Goal: Task Accomplishment & Management: Manage account settings

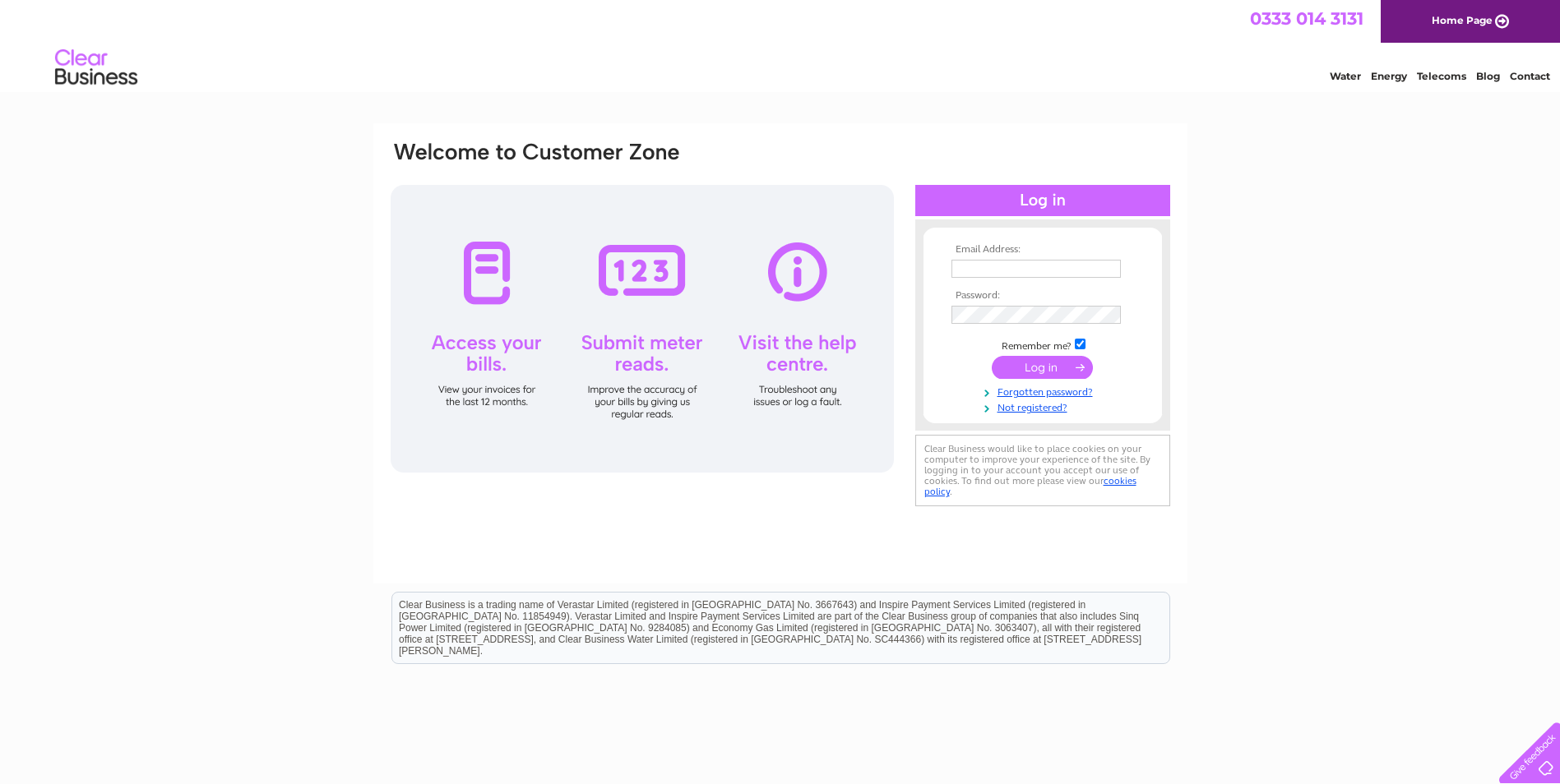
type input "[EMAIL_ADDRESS][PERSON_NAME][DOMAIN_NAME]"
click at [1025, 370] on input "submit" at bounding box center [1042, 367] width 101 height 23
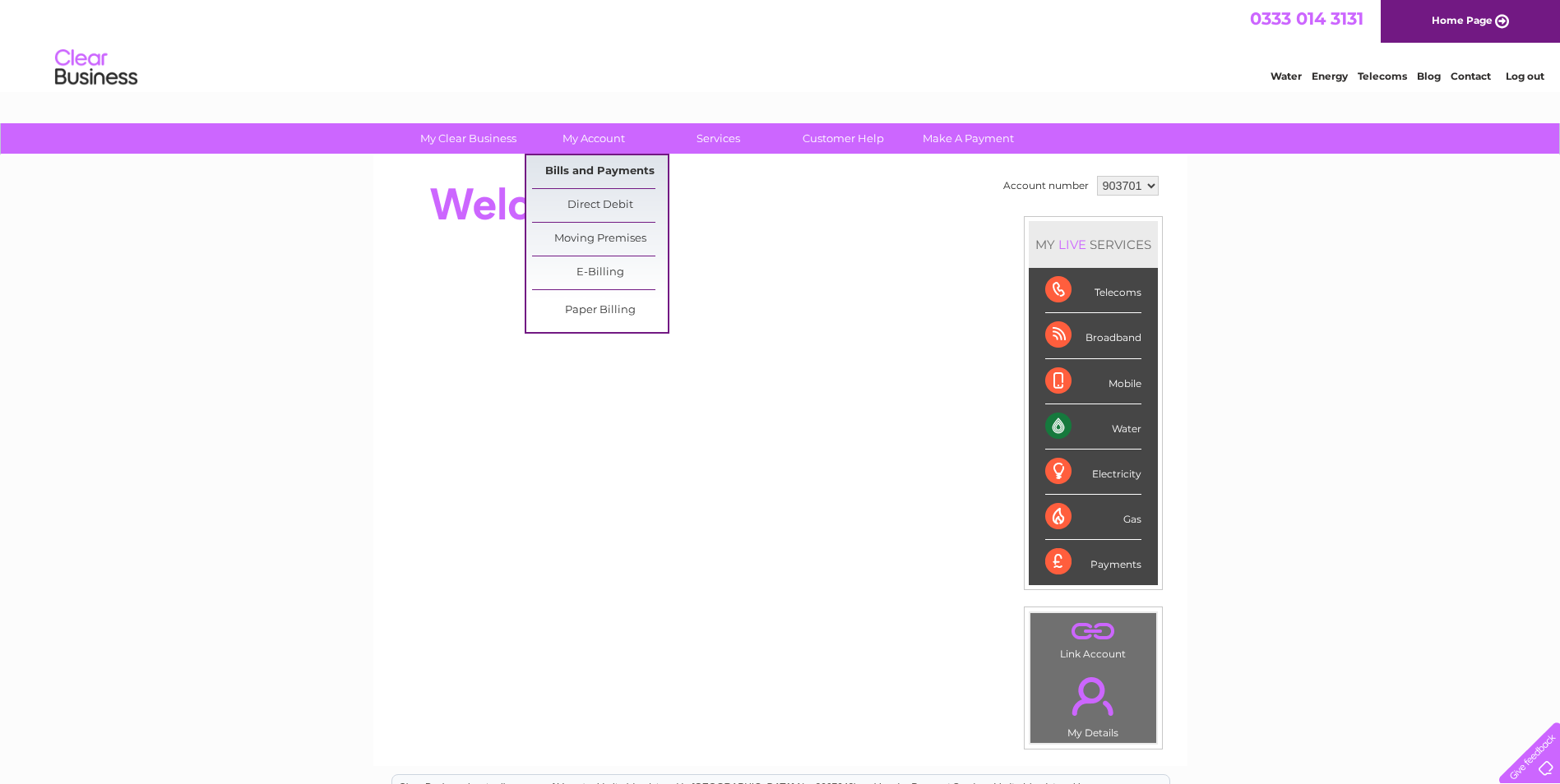
click at [584, 170] on link "Bills and Payments" at bounding box center [599, 171] width 135 height 33
